Goal: Check status: Check status

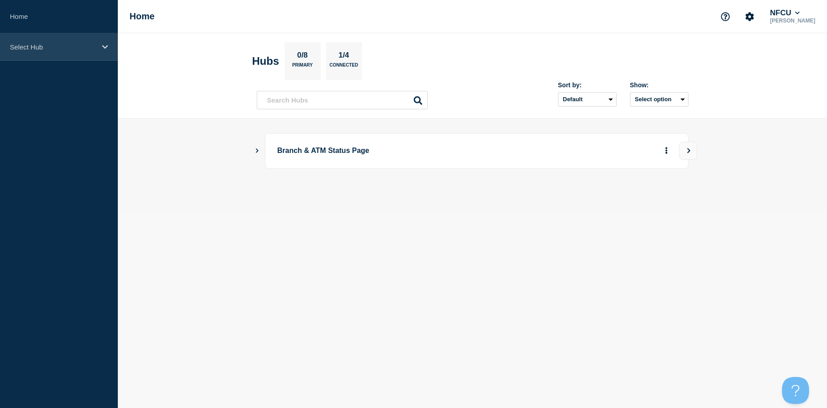
click at [67, 53] on div "Select Hub" at bounding box center [59, 46] width 118 height 27
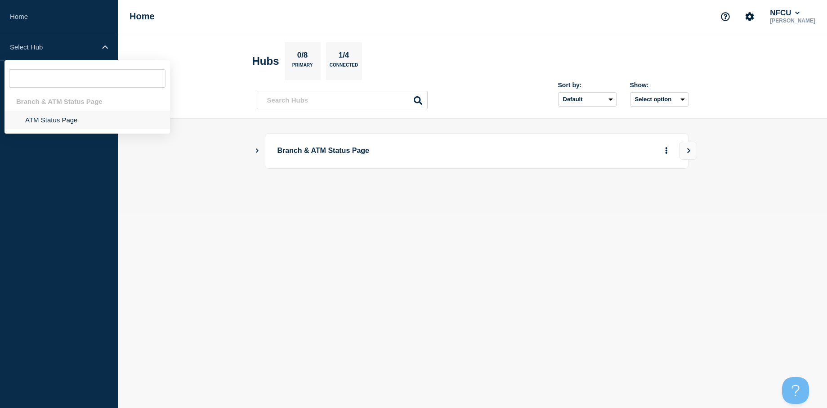
click at [57, 116] on li "ATM Status Page" at bounding box center [86, 120] width 165 height 18
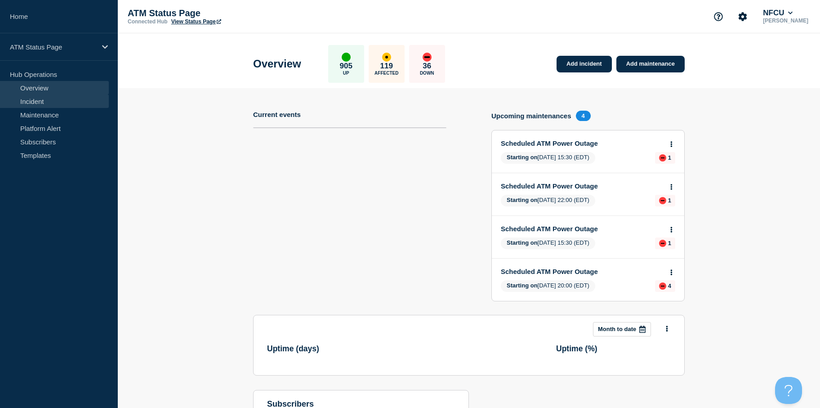
click at [40, 98] on link "Incident" at bounding box center [54, 100] width 109 height 13
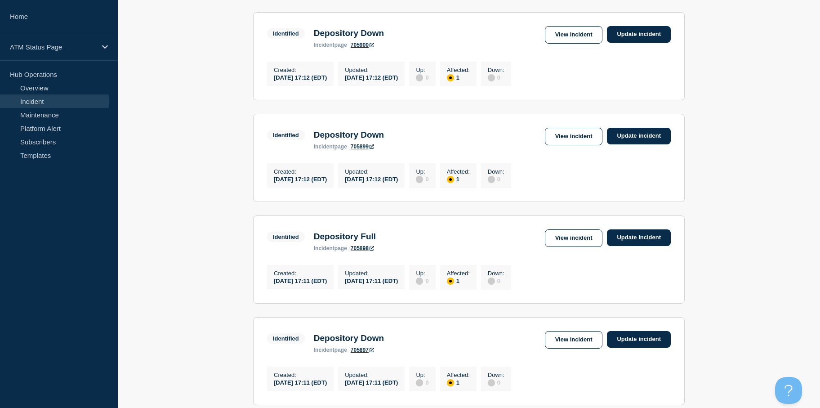
scroll to position [939, 0]
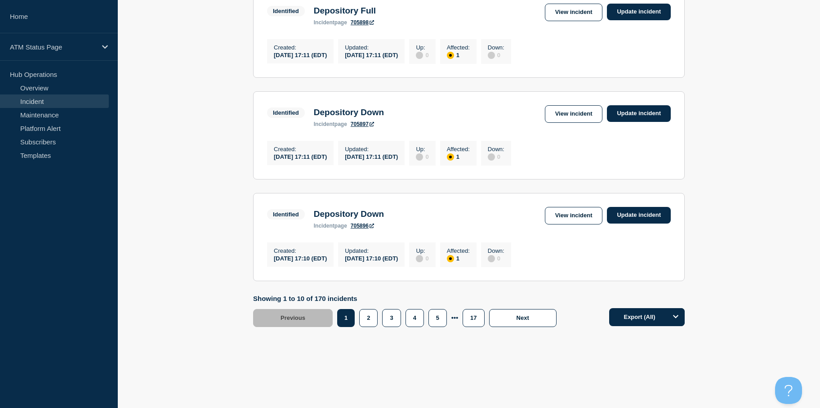
drag, startPoint x: 189, startPoint y: 196, endPoint x: 185, endPoint y: 291, distance: 94.9
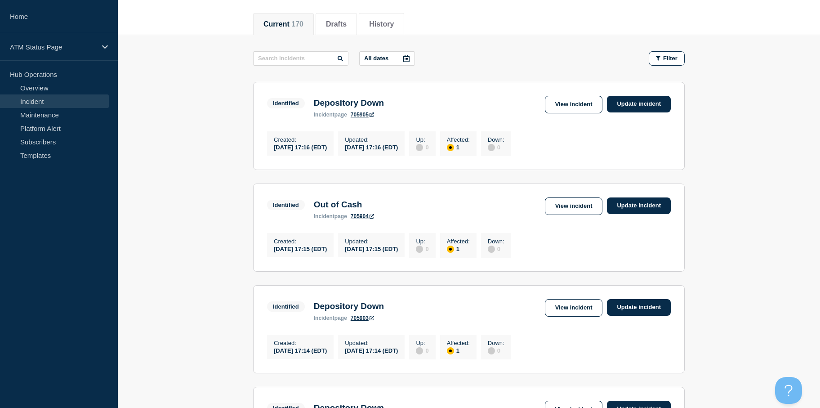
scroll to position [0, 0]
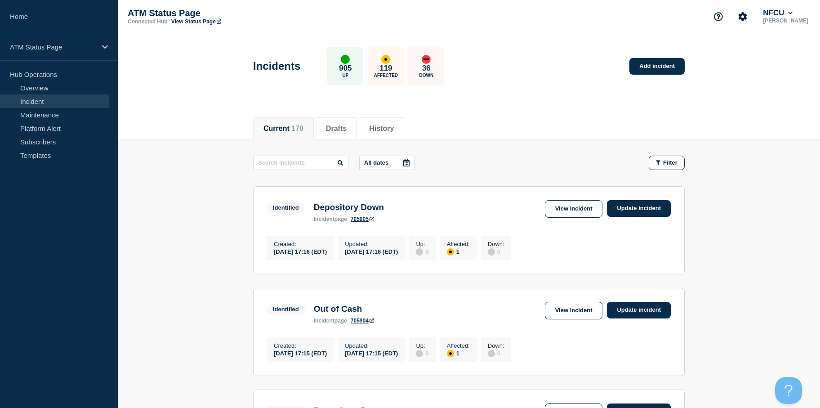
drag, startPoint x: 181, startPoint y: 266, endPoint x: 189, endPoint y: 204, distance: 63.0
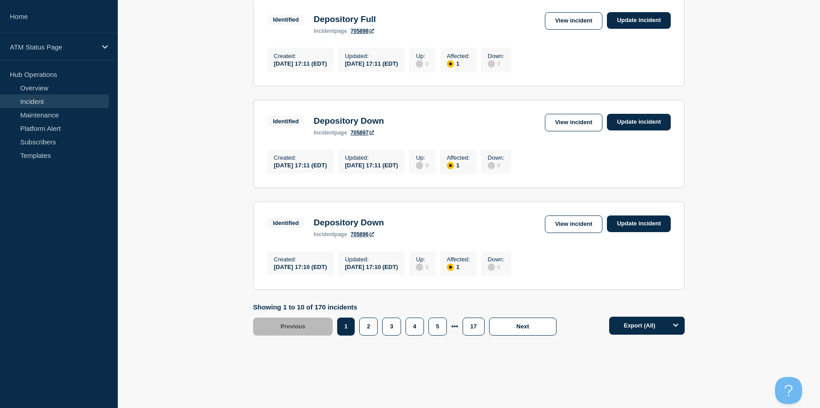
scroll to position [939, 0]
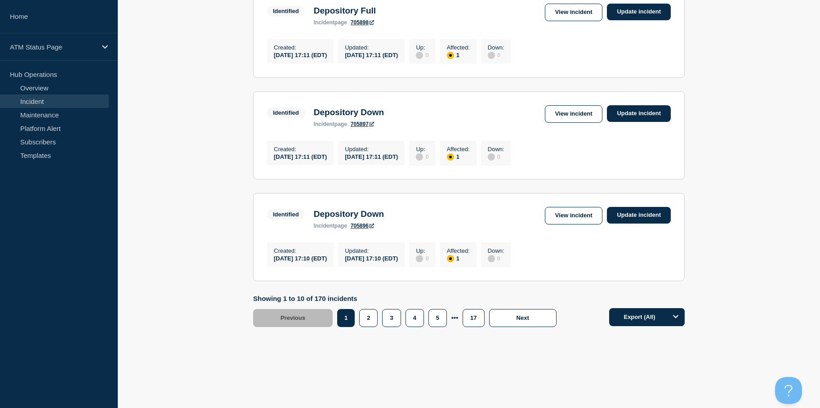
drag, startPoint x: 230, startPoint y: 199, endPoint x: 228, endPoint y: 303, distance: 104.8
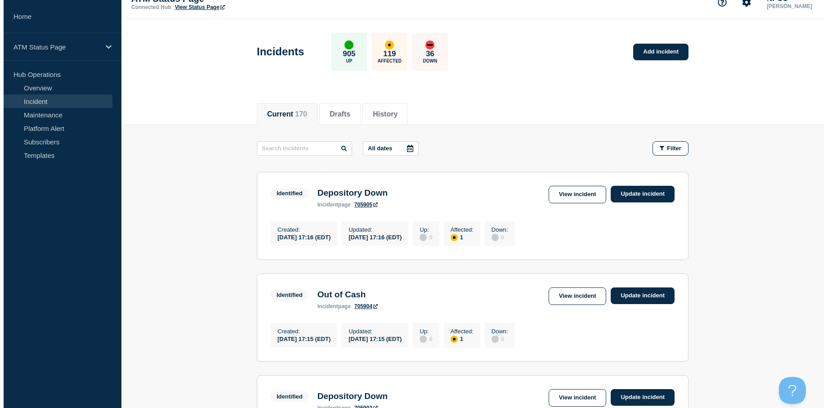
scroll to position [0, 0]
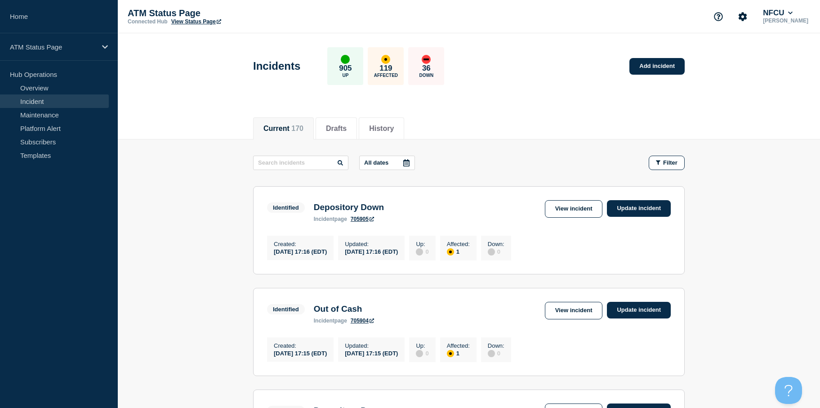
drag, startPoint x: 206, startPoint y: 194, endPoint x: 193, endPoint y: 112, distance: 82.3
click at [551, 205] on link "View incident" at bounding box center [574, 209] width 58 height 18
